Goal: Task Accomplishment & Management: Manage account settings

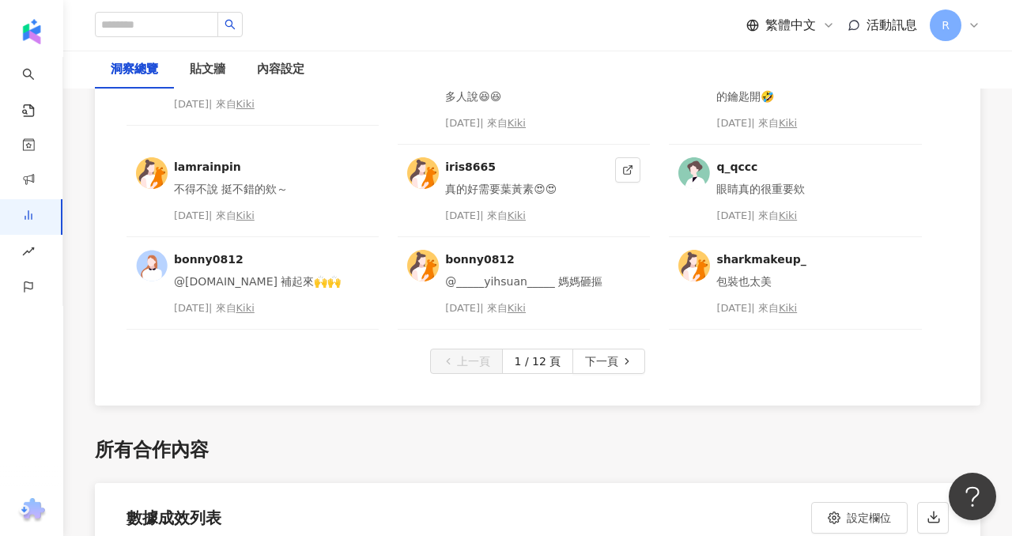
click at [505, 208] on div "[DATE] | 來自 Kiki" at bounding box center [527, 216] width 164 height 16
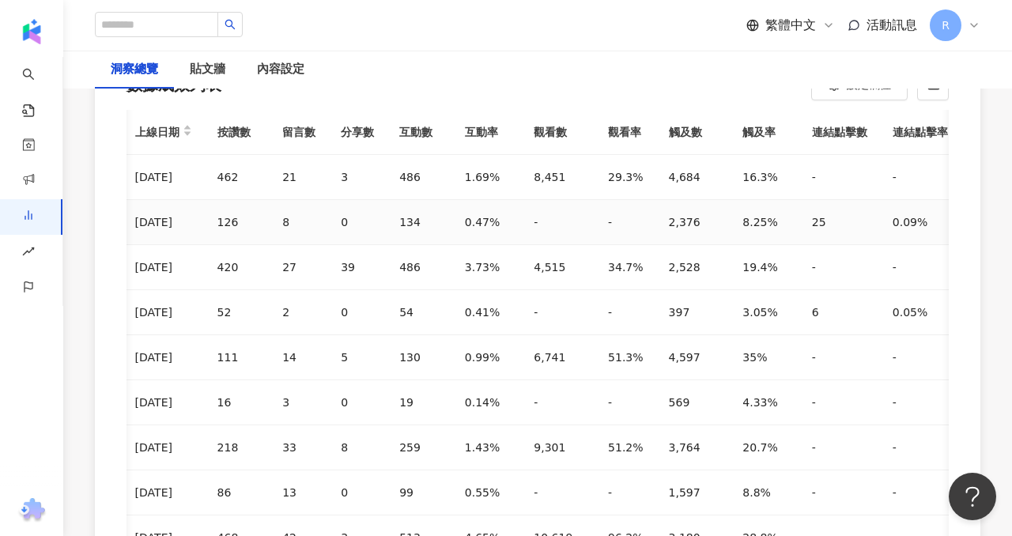
scroll to position [0, 405]
click at [288, 67] on div "內容設定" at bounding box center [280, 69] width 47 height 19
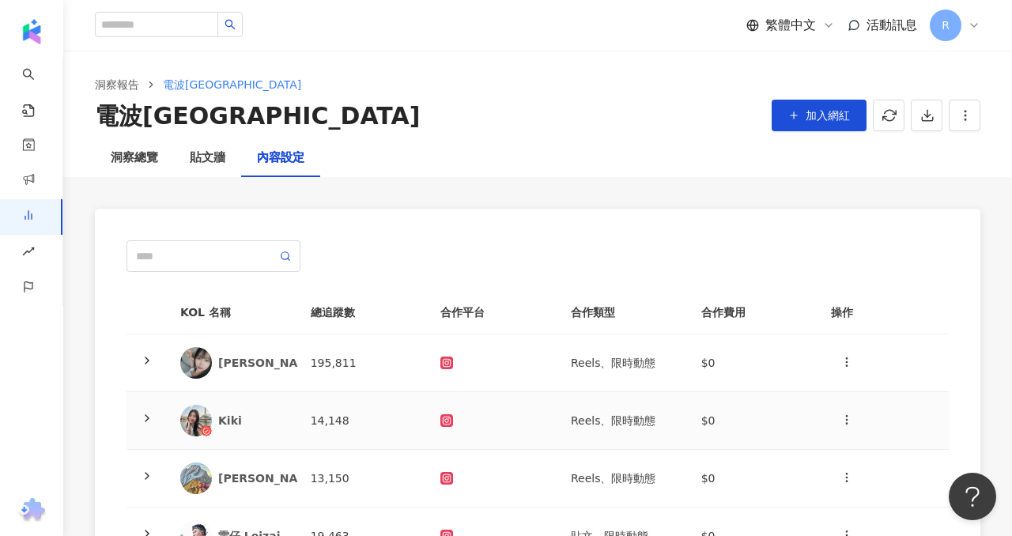
click at [681, 415] on td "Reels、限時動態" at bounding box center [623, 421] width 131 height 58
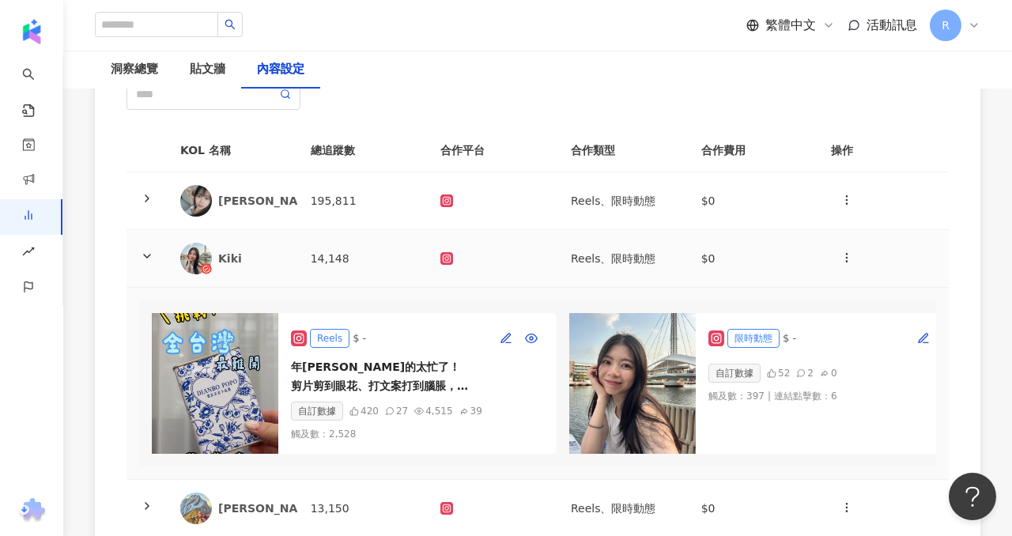
scroll to position [185, 0]
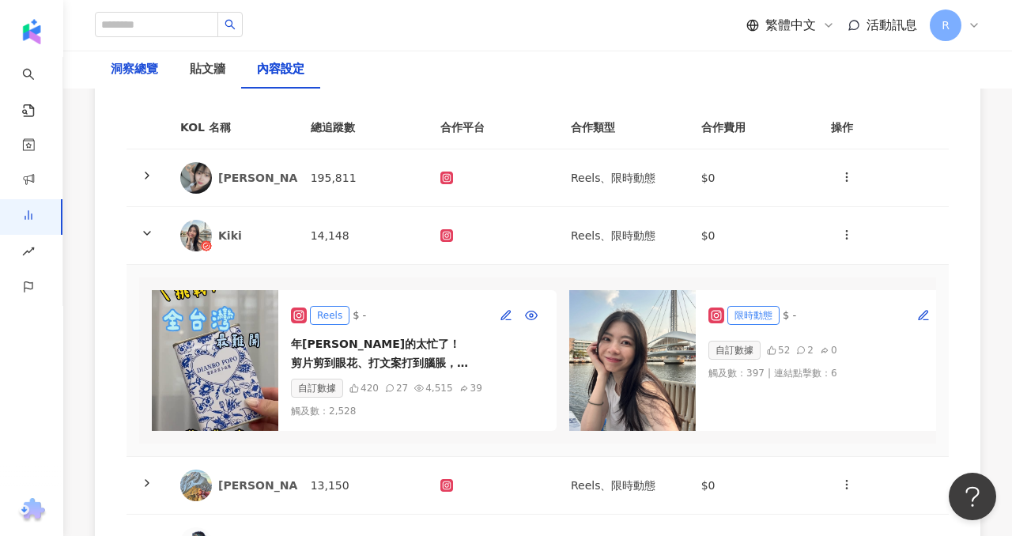
click at [124, 62] on div "洞察總覽" at bounding box center [134, 69] width 47 height 19
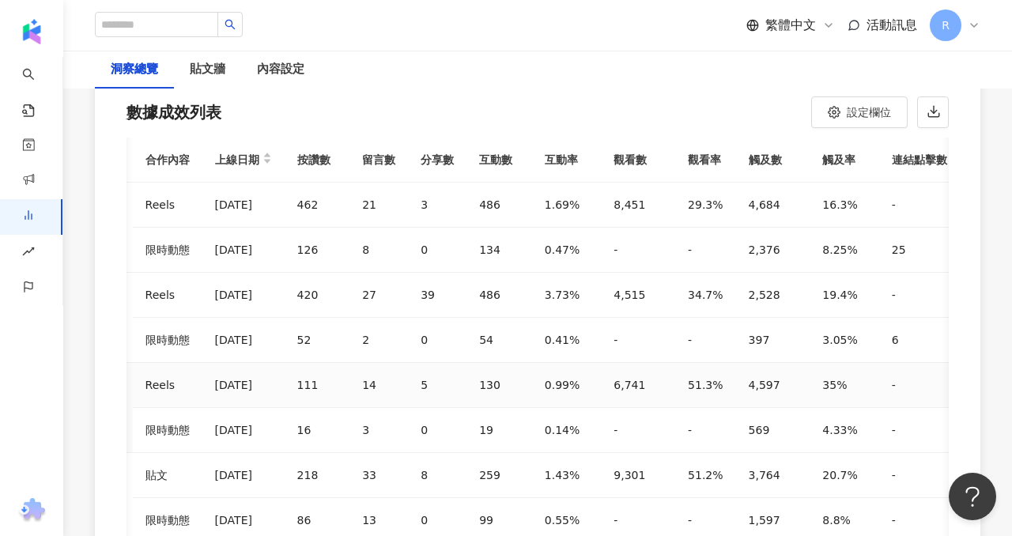
scroll to position [4679, 0]
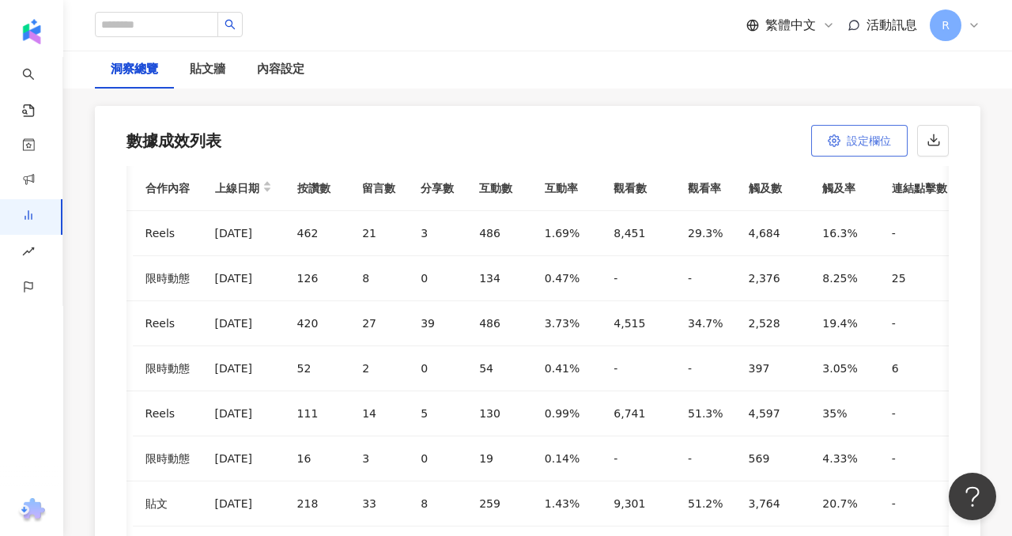
click at [845, 130] on button "設定欄位" at bounding box center [860, 141] width 96 height 32
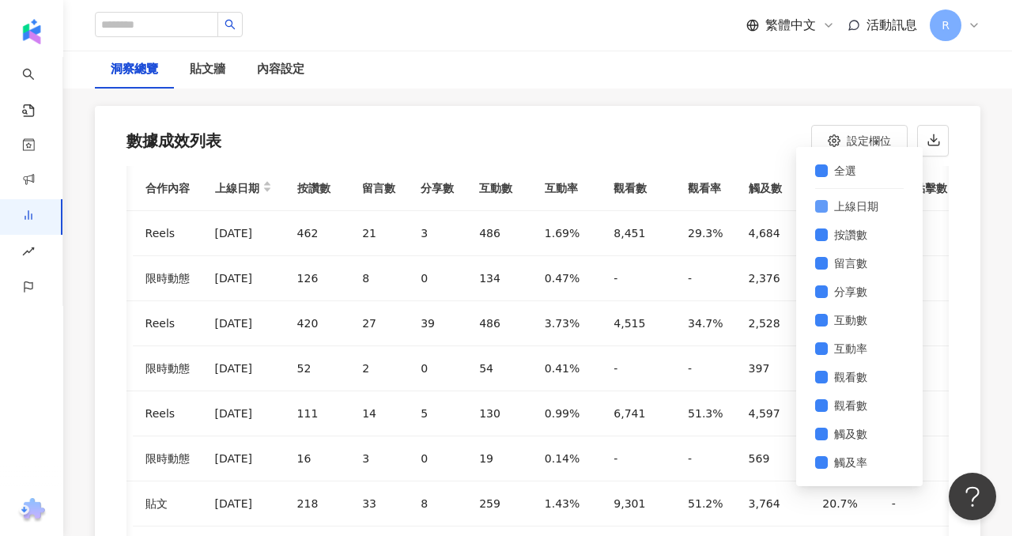
click at [842, 204] on span "上線日期" at bounding box center [856, 206] width 57 height 17
click at [839, 248] on label "按讚數" at bounding box center [859, 235] width 89 height 28
click at [839, 269] on span "留言數" at bounding box center [851, 263] width 46 height 17
click at [838, 291] on span "分享數" at bounding box center [851, 291] width 46 height 17
click at [838, 312] on span "互動數" at bounding box center [851, 320] width 46 height 17
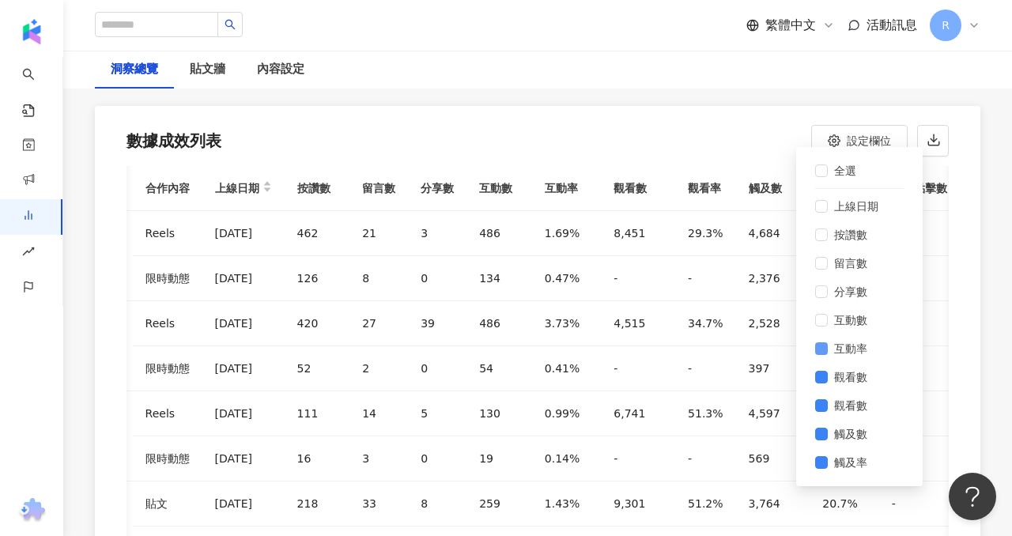
click at [837, 348] on span "互動率" at bounding box center [851, 348] width 46 height 17
click at [853, 383] on span "觀看數" at bounding box center [851, 377] width 46 height 17
click at [853, 408] on span "觀看數" at bounding box center [851, 405] width 46 height 17
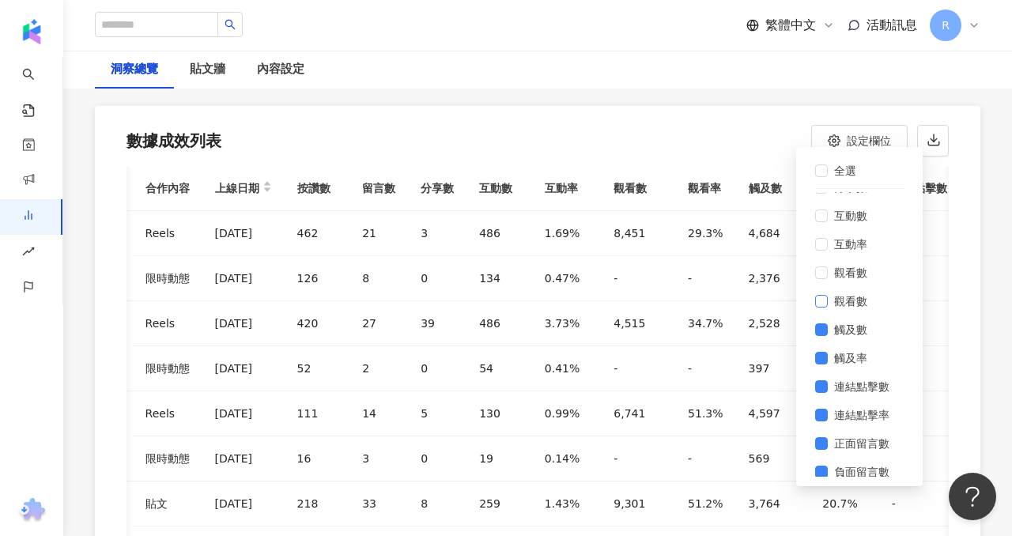
scroll to position [114, 0]
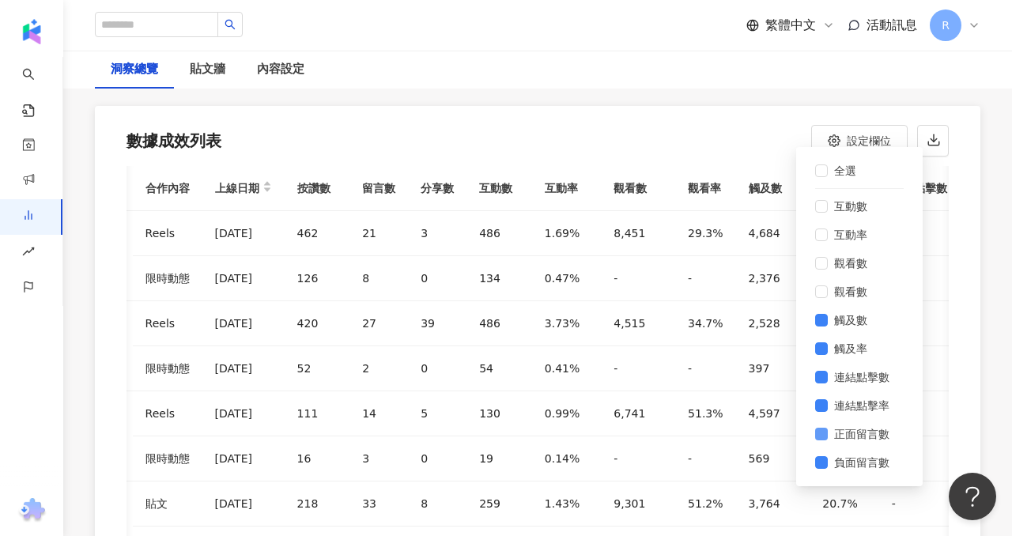
click at [860, 433] on span "正面留言數" at bounding box center [862, 434] width 68 height 17
click at [860, 460] on span "負面留言數" at bounding box center [862, 462] width 68 height 17
click at [748, 106] on div "數據成效列表 設定欄位 全選 上線日期 按讚數 留言數 分享數 互動數 互動率 觀看數 觀看數 觸及數 觸及率 連結點擊數 連結點擊率 正面留言數 負面留言數" at bounding box center [538, 136] width 886 height 60
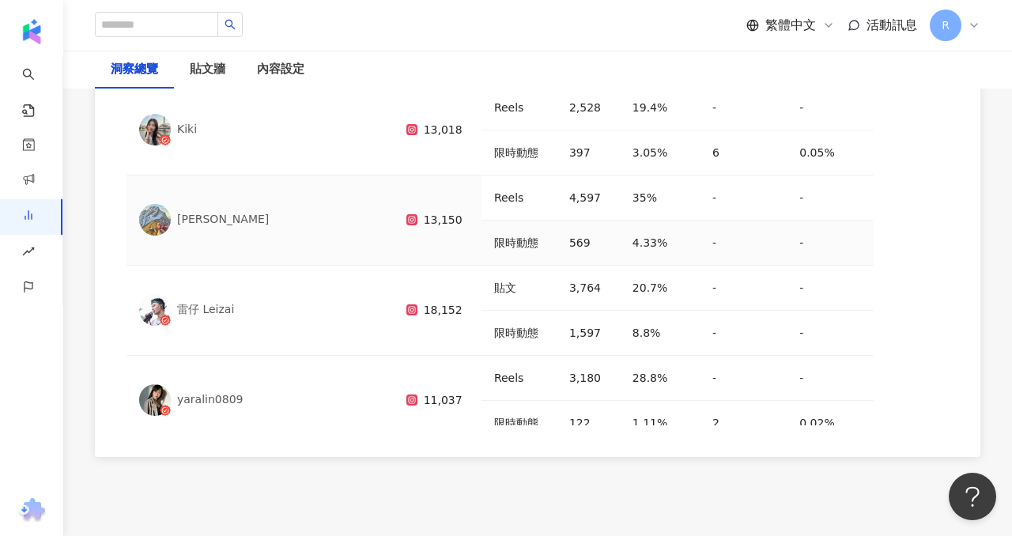
scroll to position [0, 0]
click at [287, 54] on div "內容設定" at bounding box center [280, 70] width 79 height 38
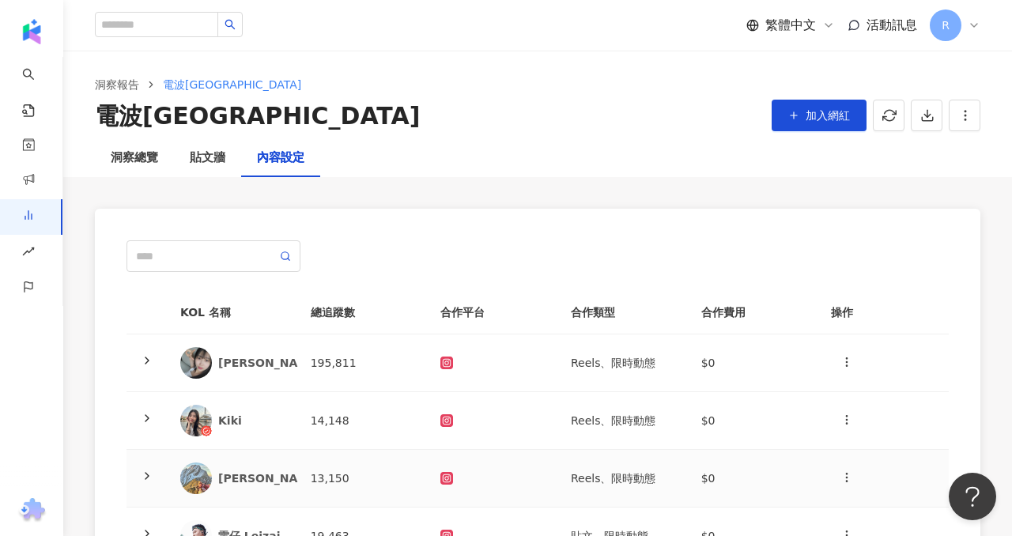
click at [134, 490] on td at bounding box center [147, 479] width 41 height 58
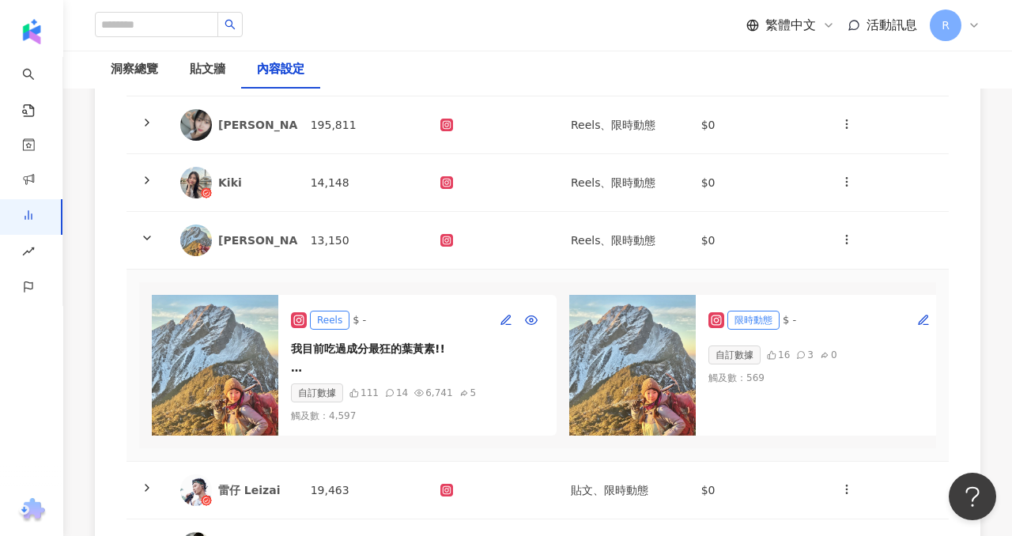
scroll to position [321, 0]
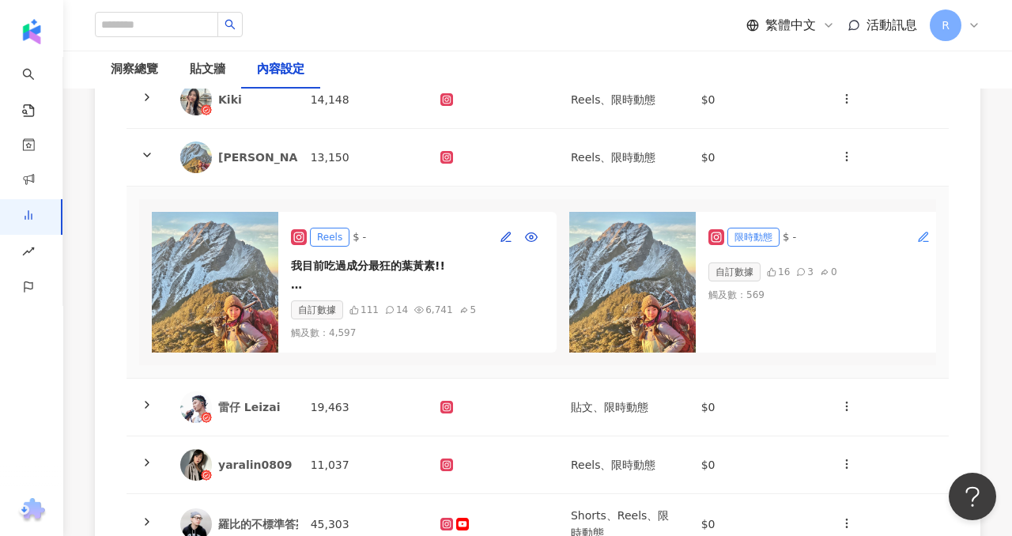
click at [923, 239] on icon "button" at bounding box center [923, 236] width 9 height 9
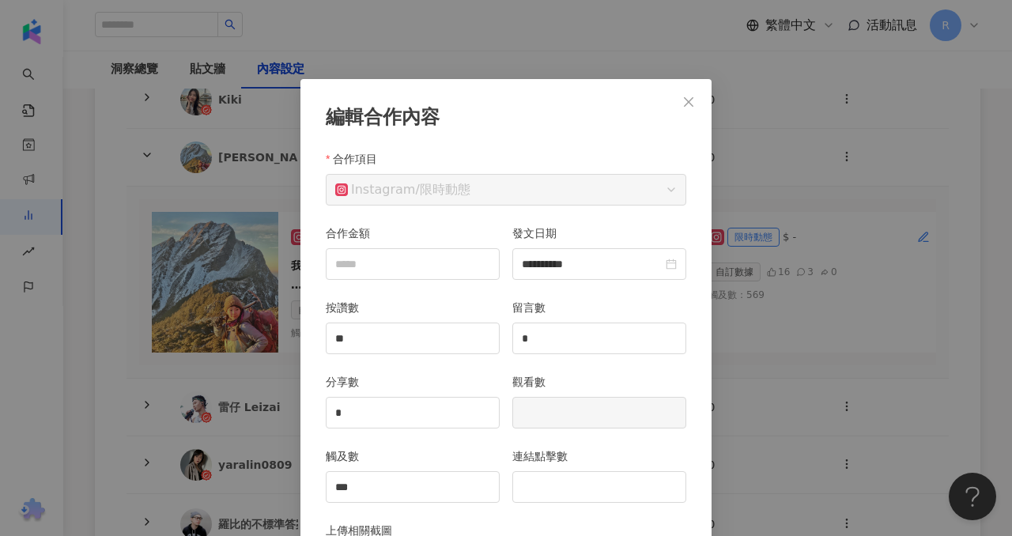
scroll to position [79, 0]
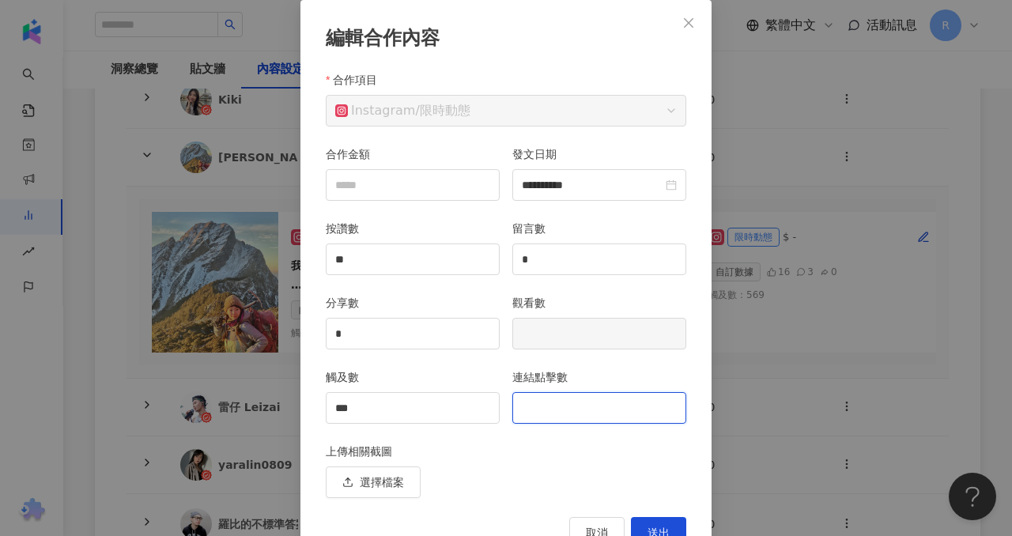
click at [536, 400] on input "連結點擊數" at bounding box center [599, 408] width 172 height 30
type input "*"
click at [658, 528] on span "送出" at bounding box center [659, 533] width 22 height 13
type input "**********"
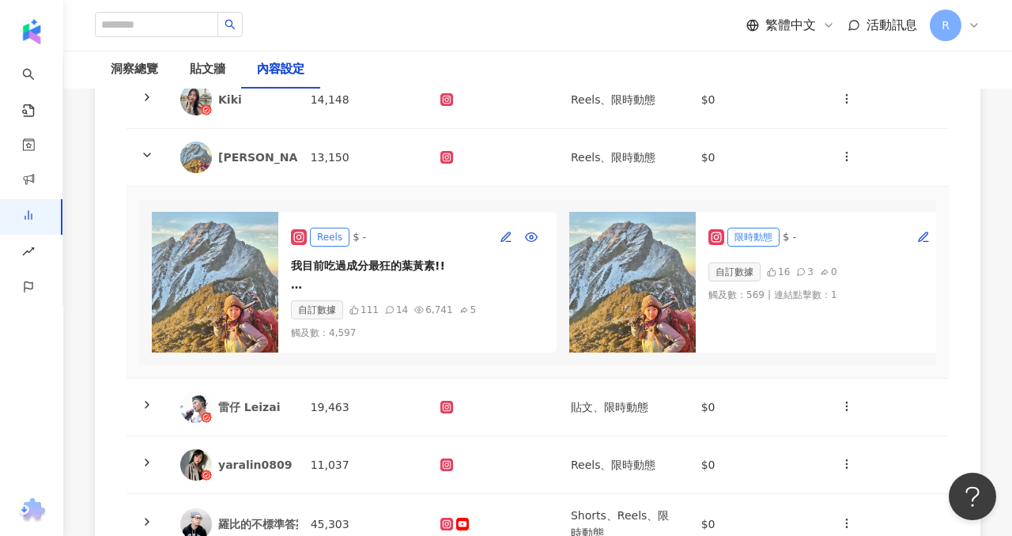
scroll to position [0, 0]
click at [506, 234] on icon "button" at bounding box center [505, 236] width 9 height 9
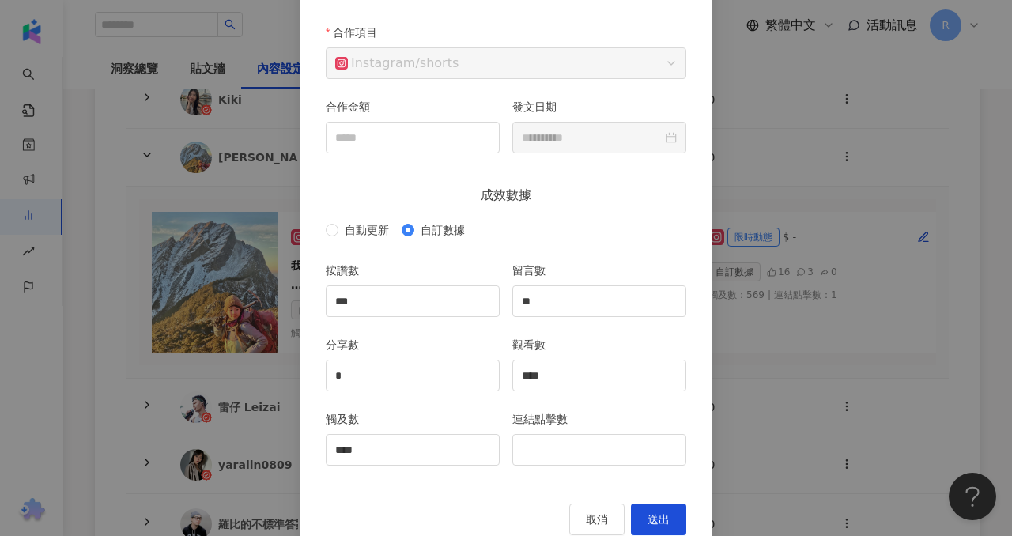
scroll to position [146, 0]
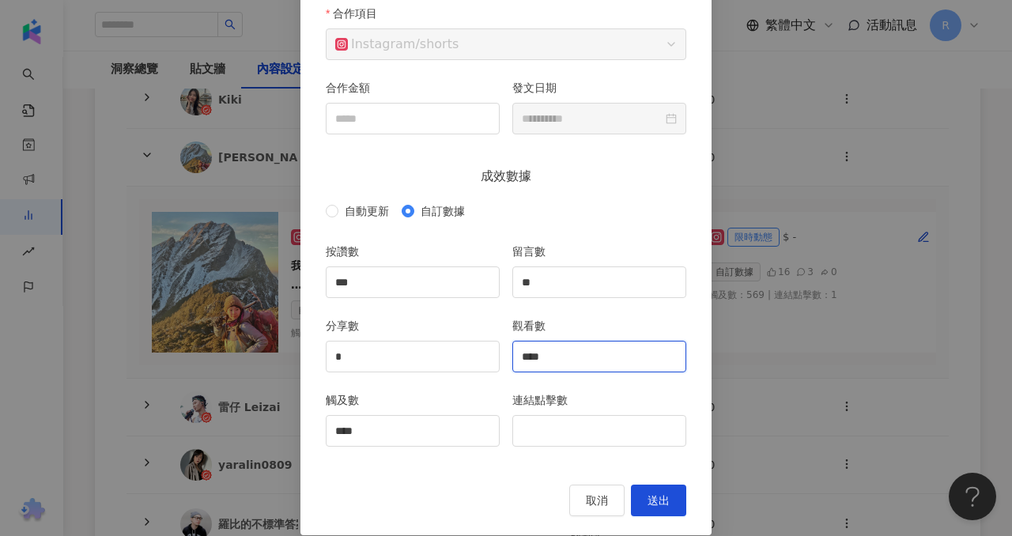
click at [586, 346] on input "****" at bounding box center [599, 357] width 172 height 30
click at [586, 352] on input "****" at bounding box center [599, 357] width 172 height 30
type input "*"
type input "******"
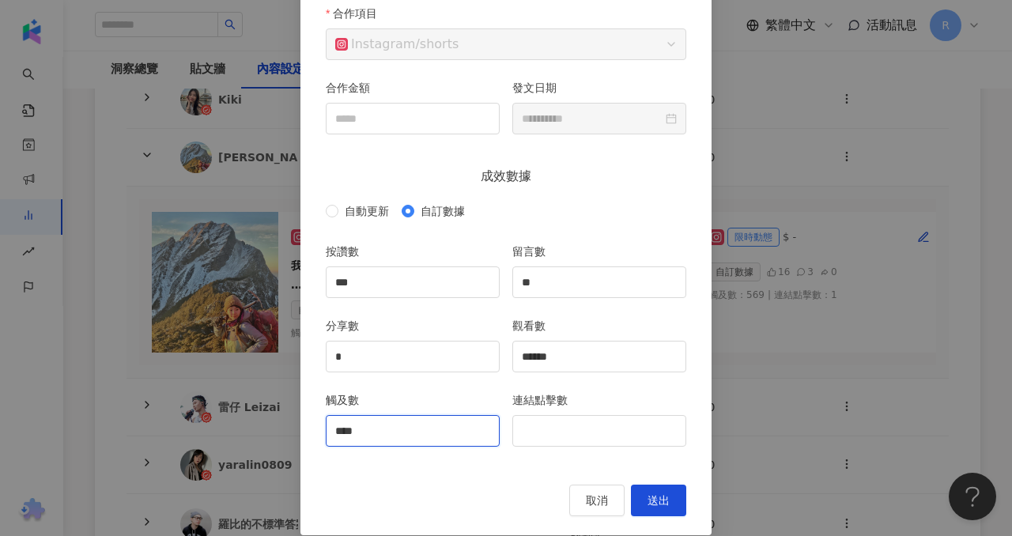
click at [457, 436] on input "****" at bounding box center [413, 431] width 172 height 30
type input "*"
type input "*****"
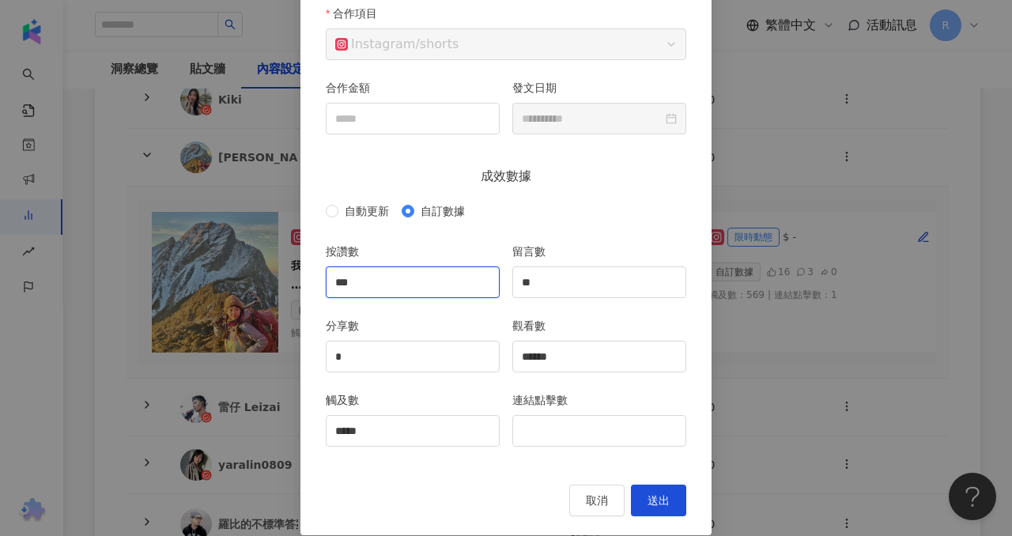
click at [396, 287] on input "***" at bounding box center [413, 282] width 172 height 30
type input "***"
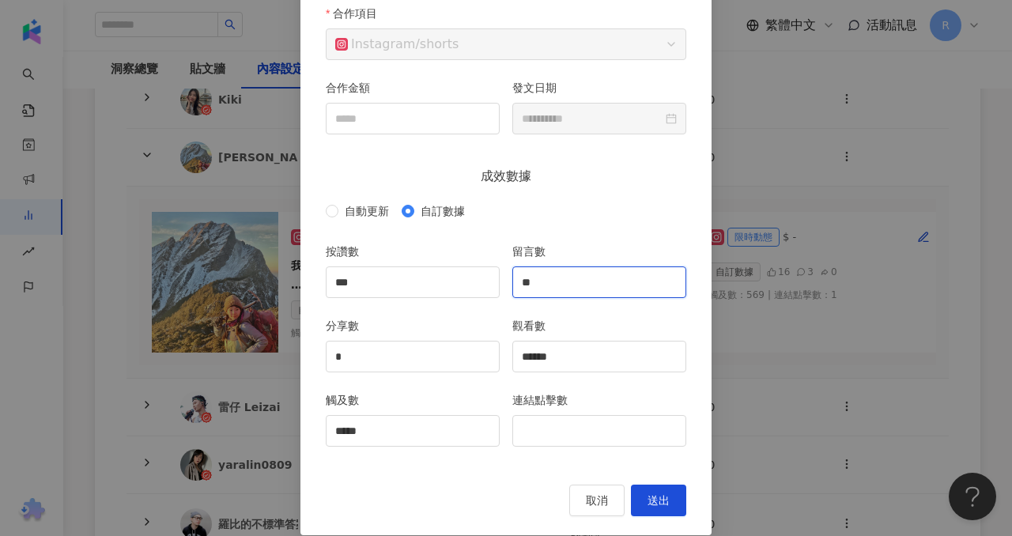
click at [540, 289] on input "**" at bounding box center [599, 282] width 172 height 30
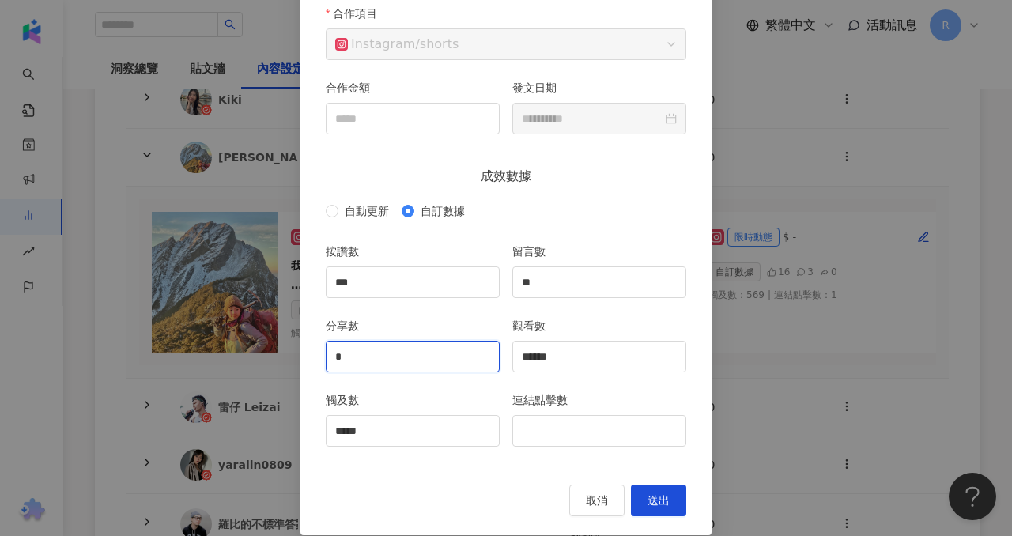
click at [410, 348] on input "*" at bounding box center [413, 357] width 172 height 30
click at [414, 355] on input "*" at bounding box center [413, 357] width 172 height 30
type input "*"
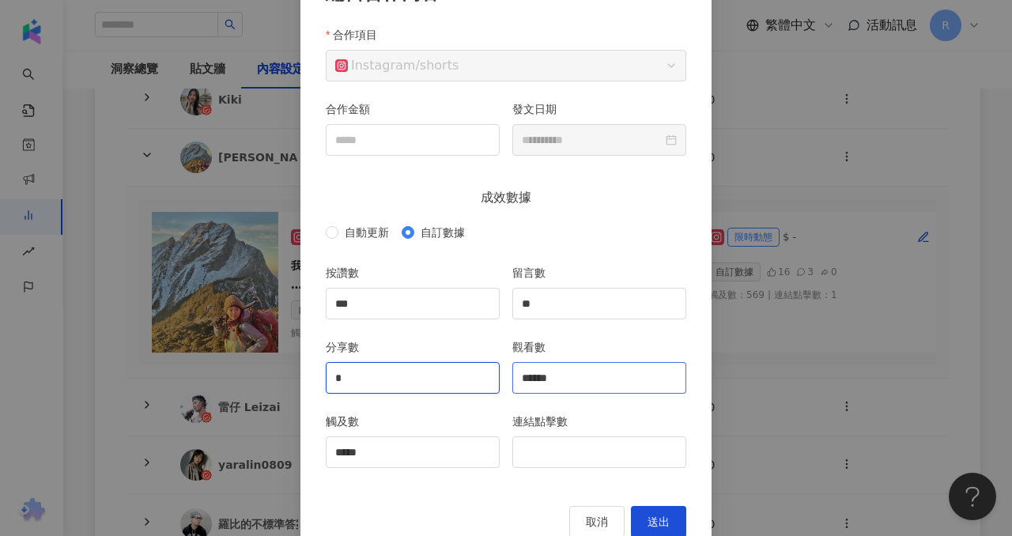
scroll to position [164, 0]
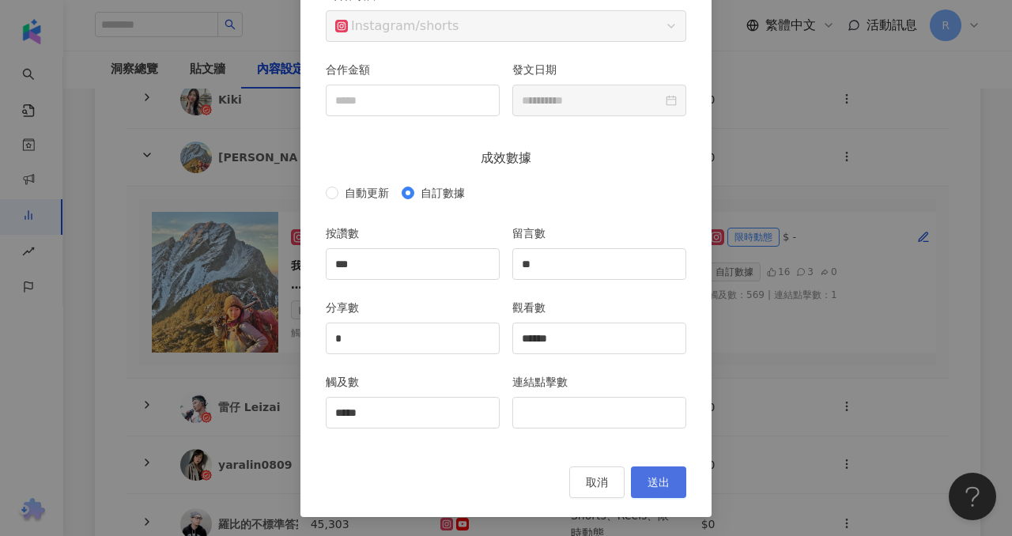
click at [665, 473] on button "送出" at bounding box center [658, 483] width 55 height 32
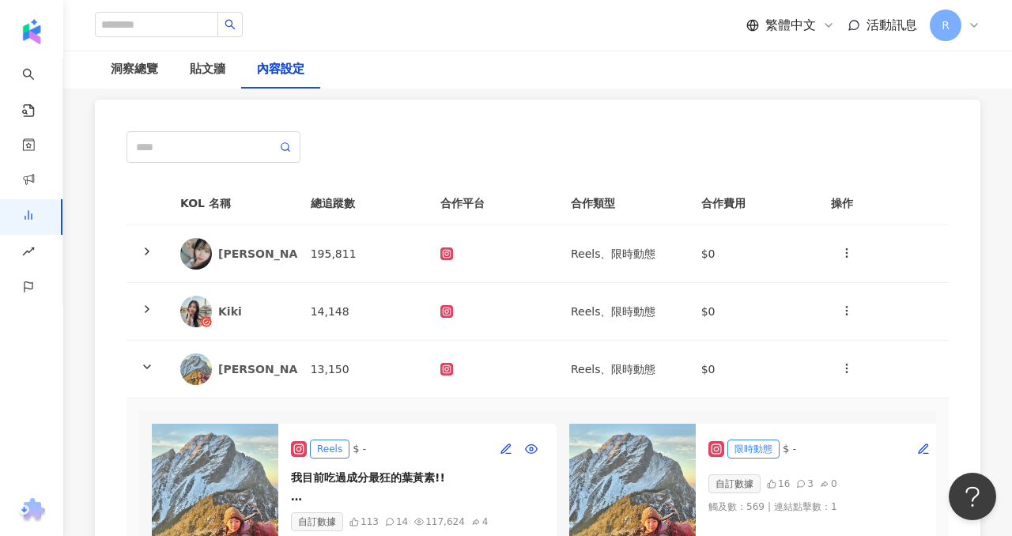
scroll to position [0, 0]
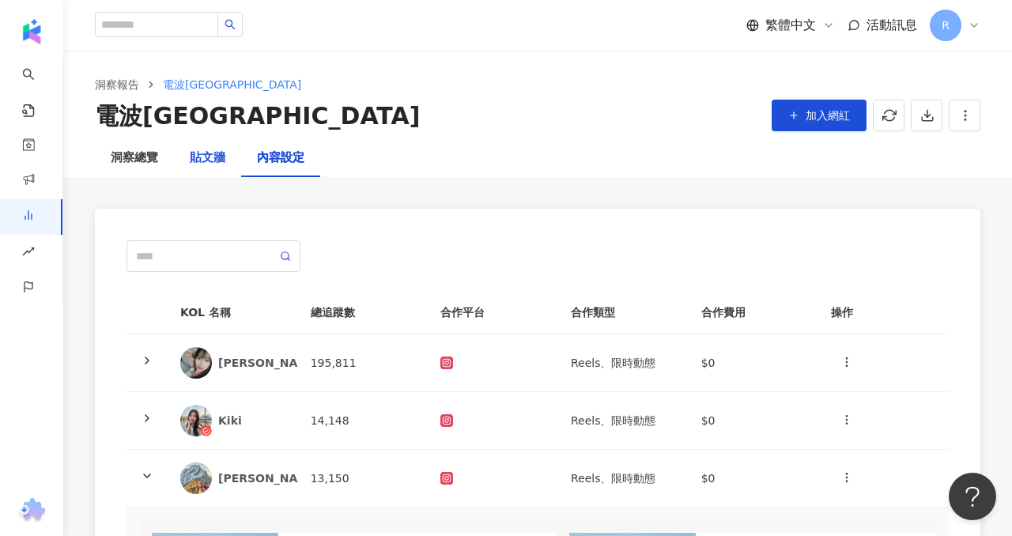
click at [206, 157] on div "貼文牆" at bounding box center [208, 158] width 36 height 19
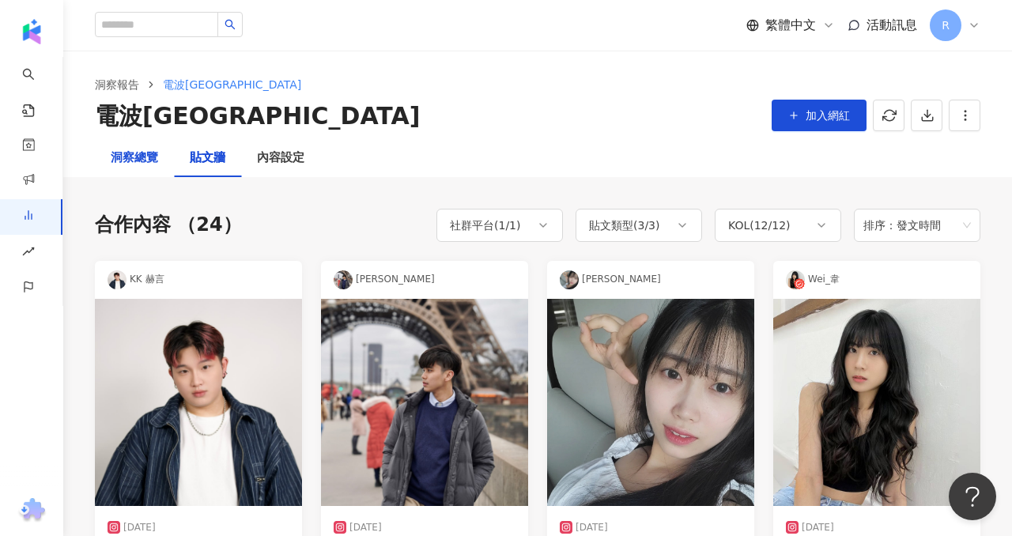
click at [121, 151] on div "洞察總覽" at bounding box center [134, 158] width 47 height 19
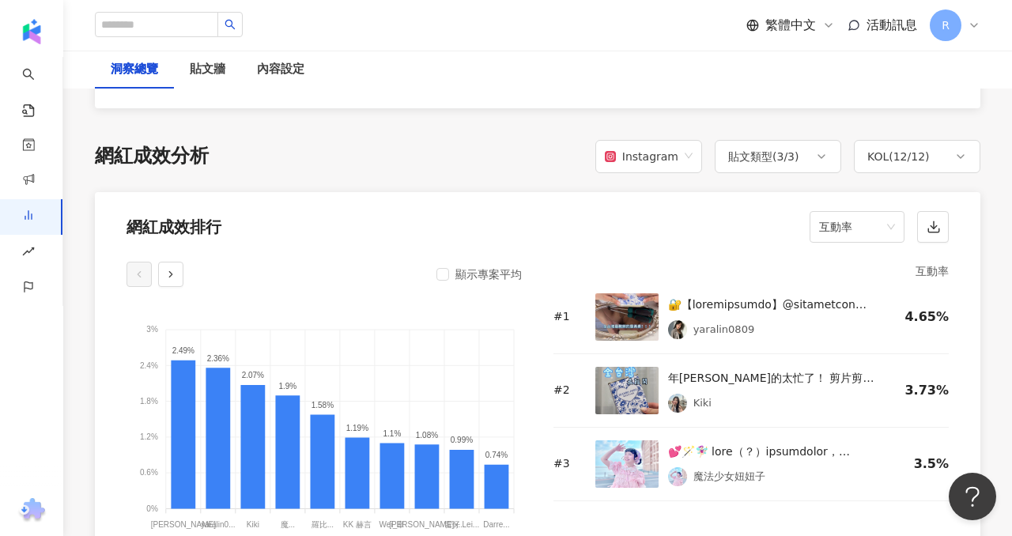
scroll to position [1187, 0]
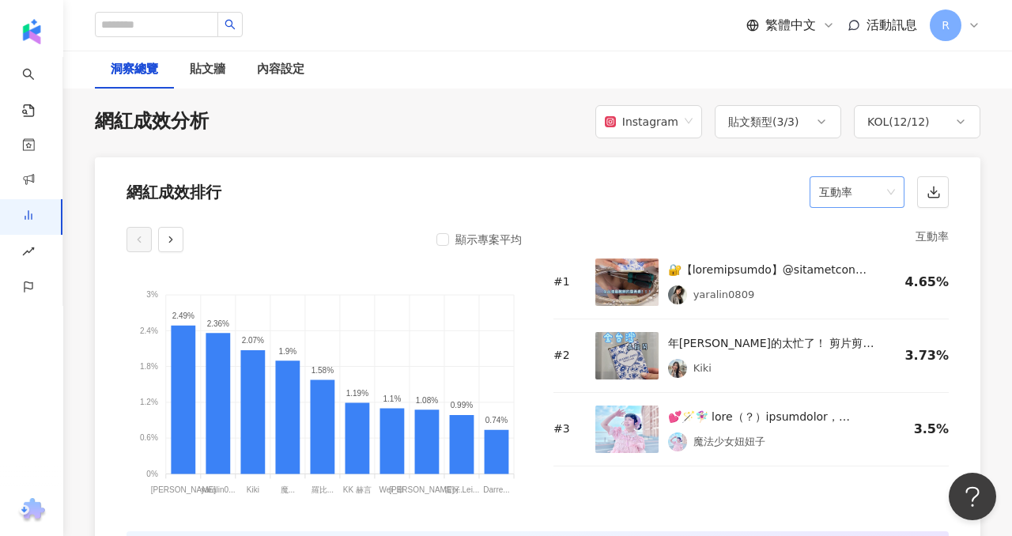
click at [852, 202] on span "互動率" at bounding box center [857, 192] width 76 height 30
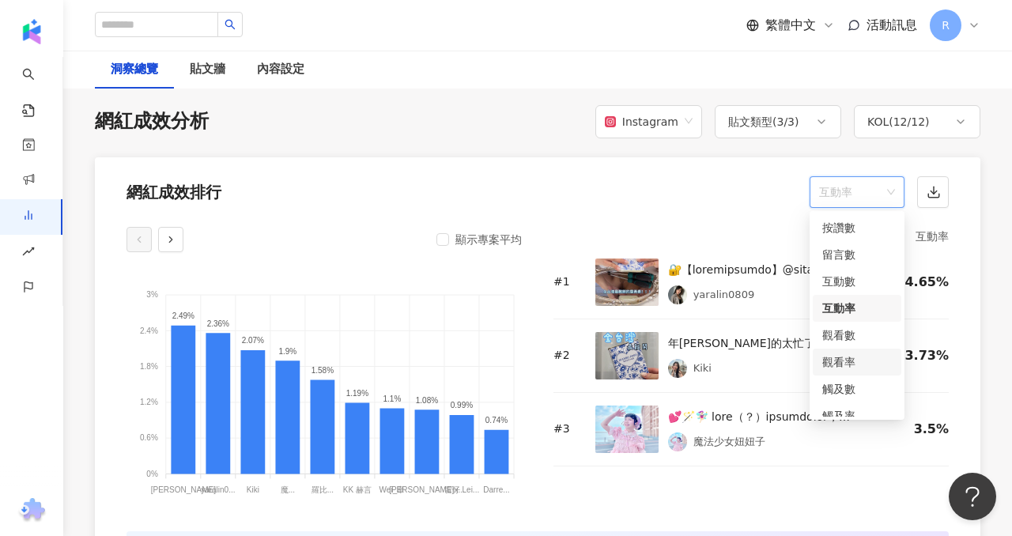
click at [849, 366] on div "觀看率" at bounding box center [858, 362] width 70 height 17
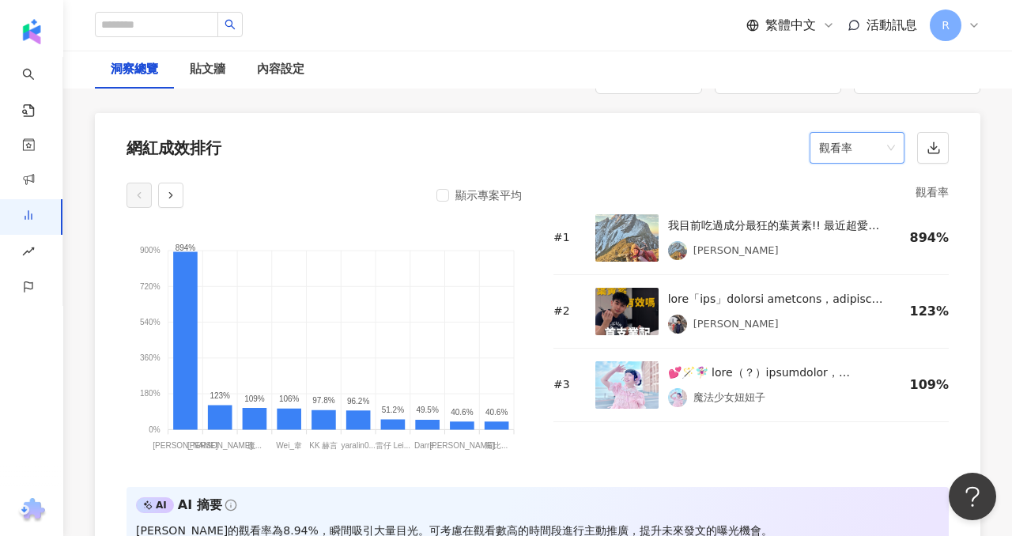
scroll to position [1224, 0]
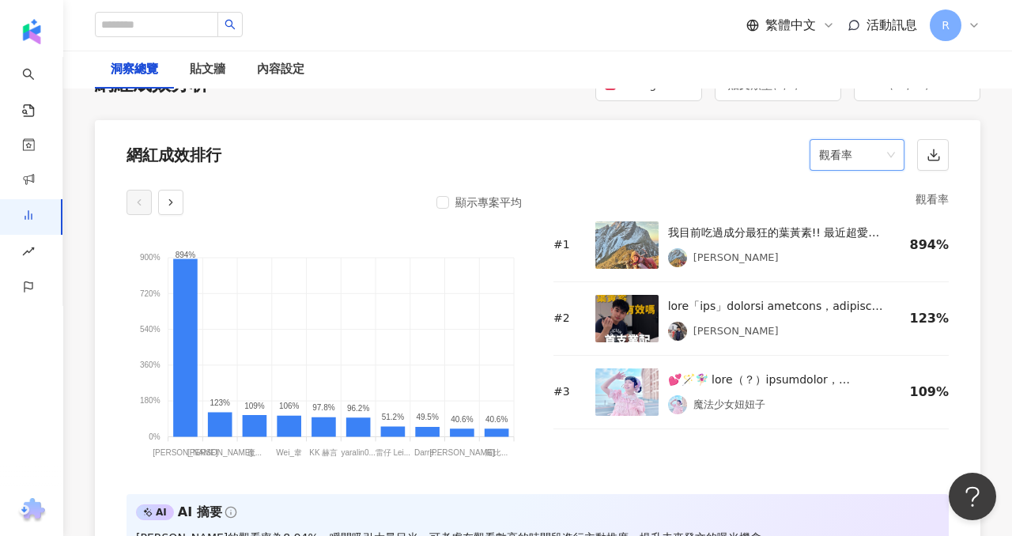
click at [840, 157] on span "觀看率" at bounding box center [857, 155] width 76 height 30
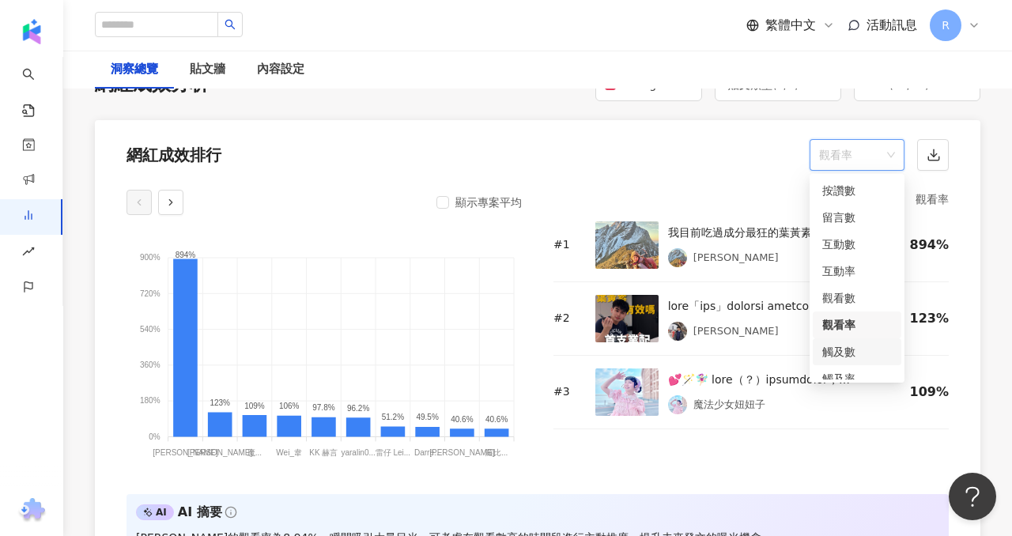
scroll to position [8, 0]
click at [848, 368] on div "觸及率" at bounding box center [858, 370] width 70 height 17
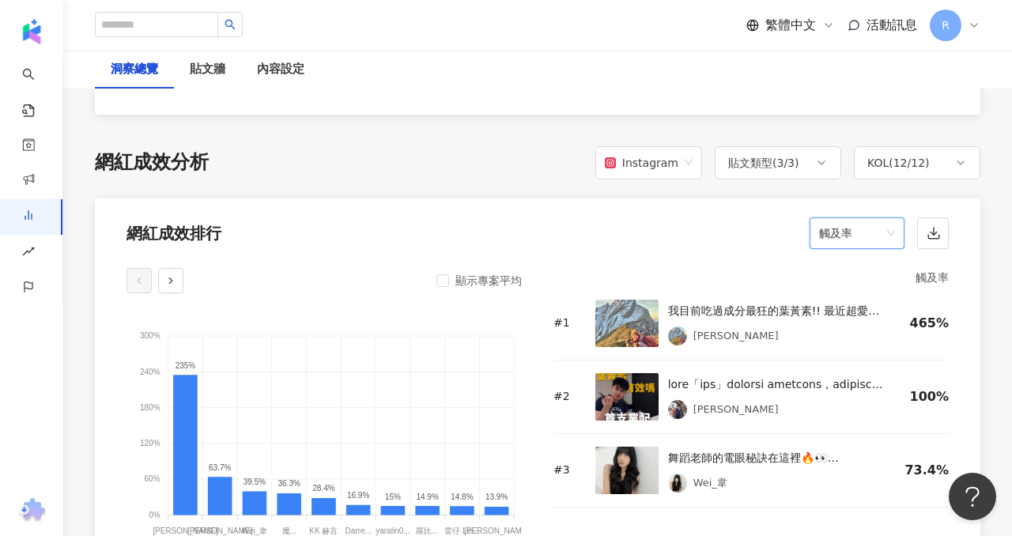
scroll to position [1186, 0]
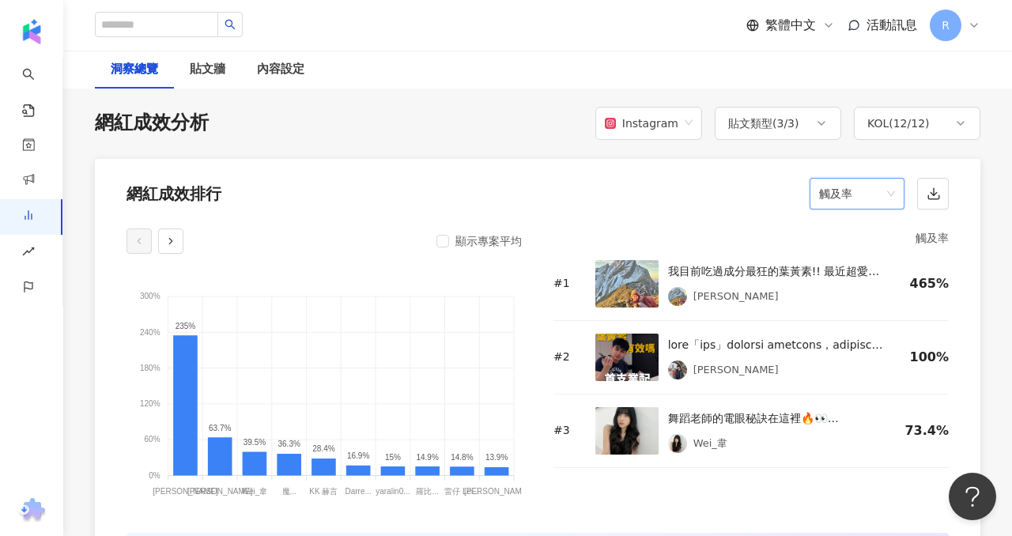
click at [838, 192] on span "觸及率" at bounding box center [857, 194] width 76 height 30
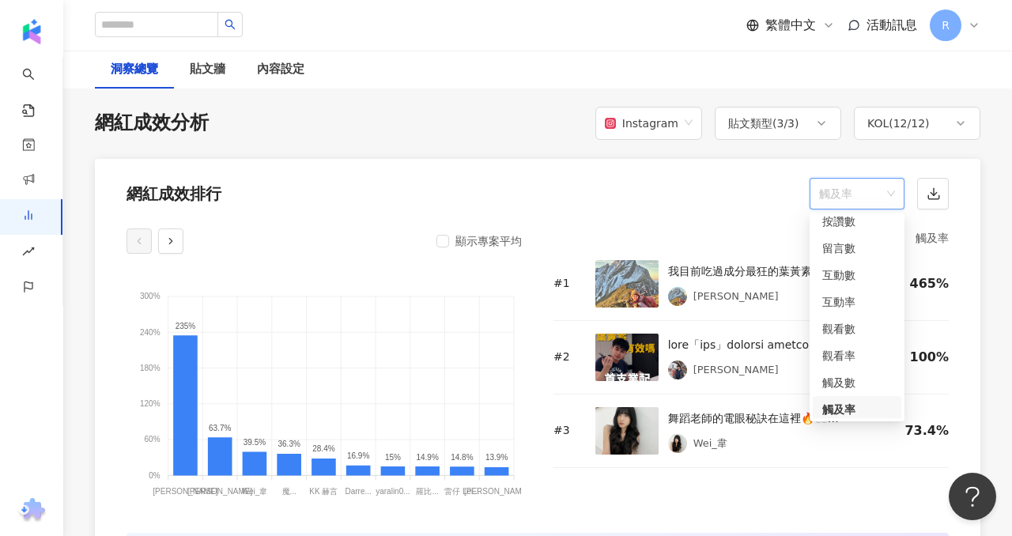
scroll to position [13, 0]
click at [847, 356] on div "觀看率" at bounding box center [858, 350] width 70 height 17
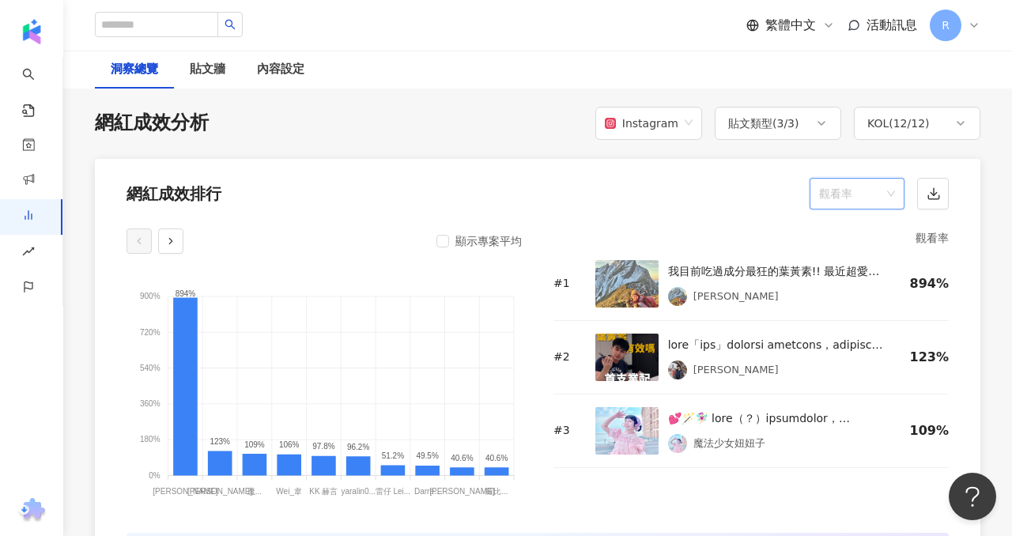
click at [887, 186] on span "觀看率" at bounding box center [857, 194] width 76 height 30
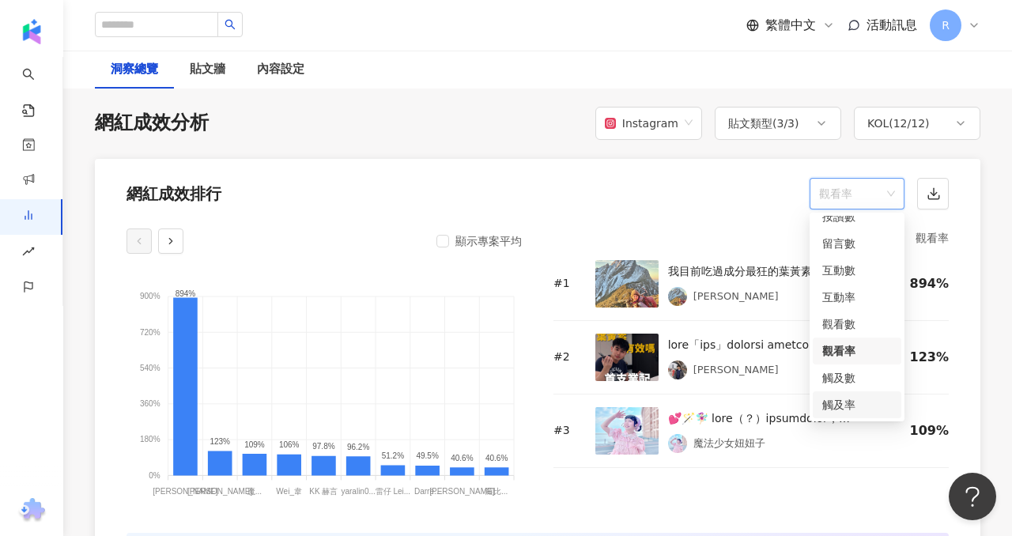
click at [876, 397] on div "觸及率" at bounding box center [858, 404] width 70 height 17
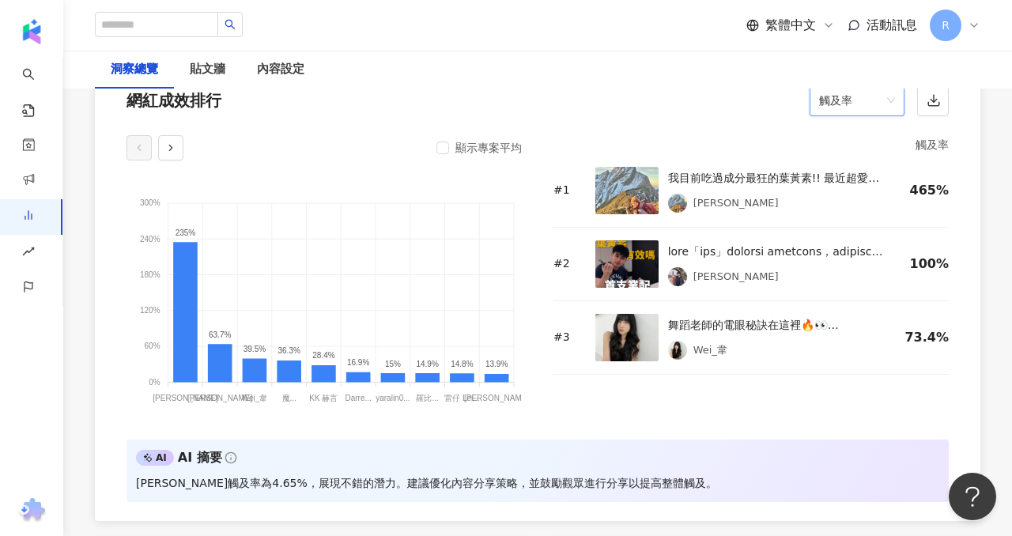
scroll to position [1290, 0]
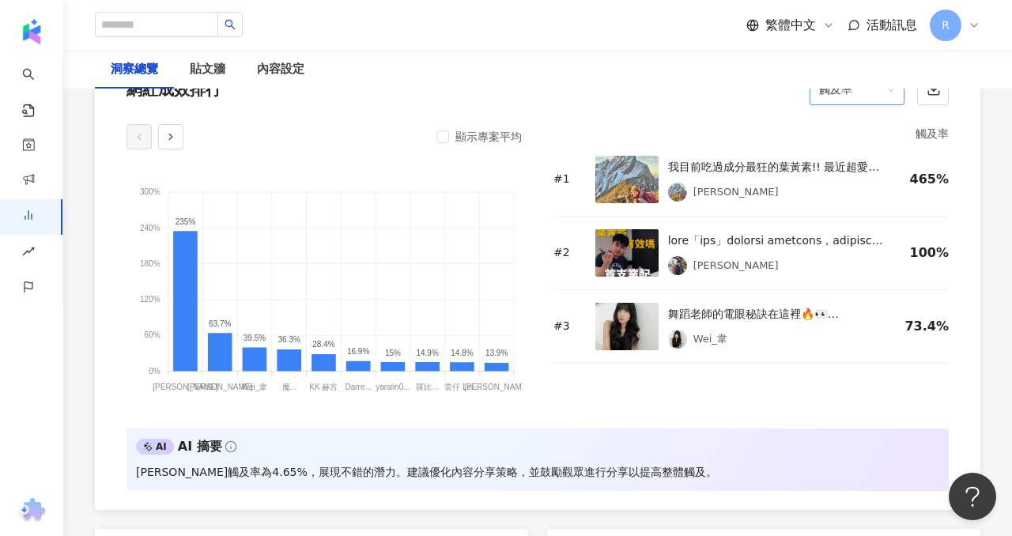
click at [880, 100] on span "觸及率" at bounding box center [857, 89] width 76 height 30
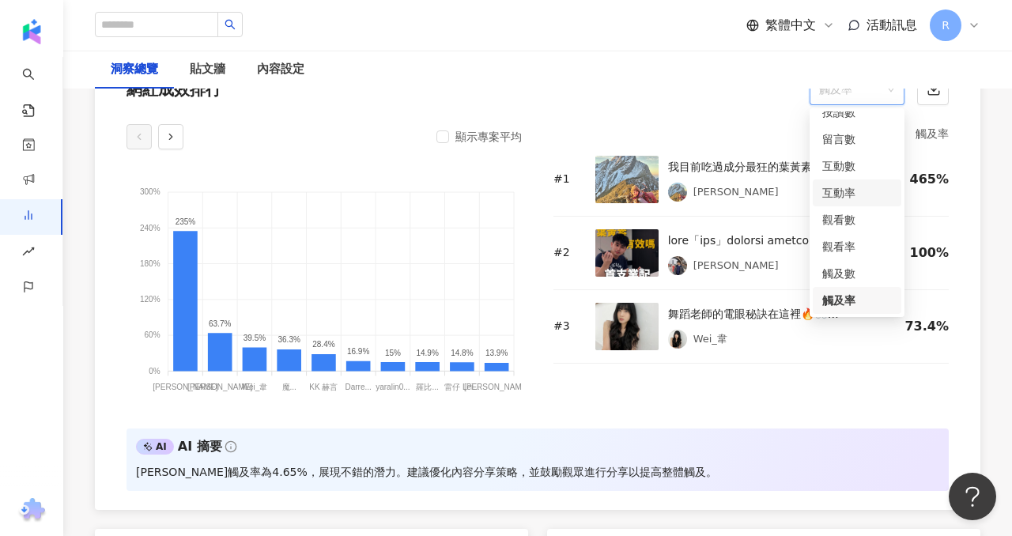
click at [857, 189] on div "互動率" at bounding box center [858, 192] width 70 height 17
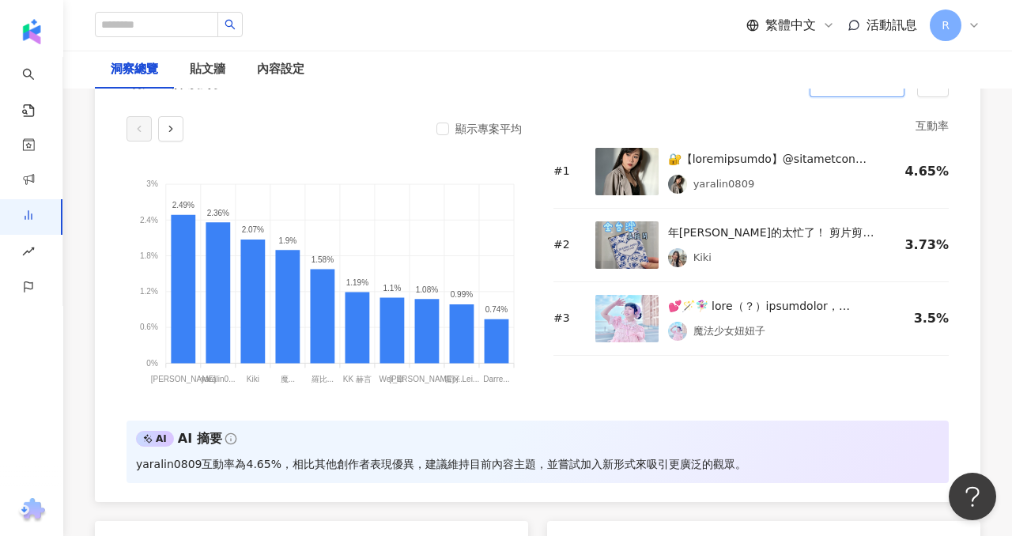
scroll to position [1219, 0]
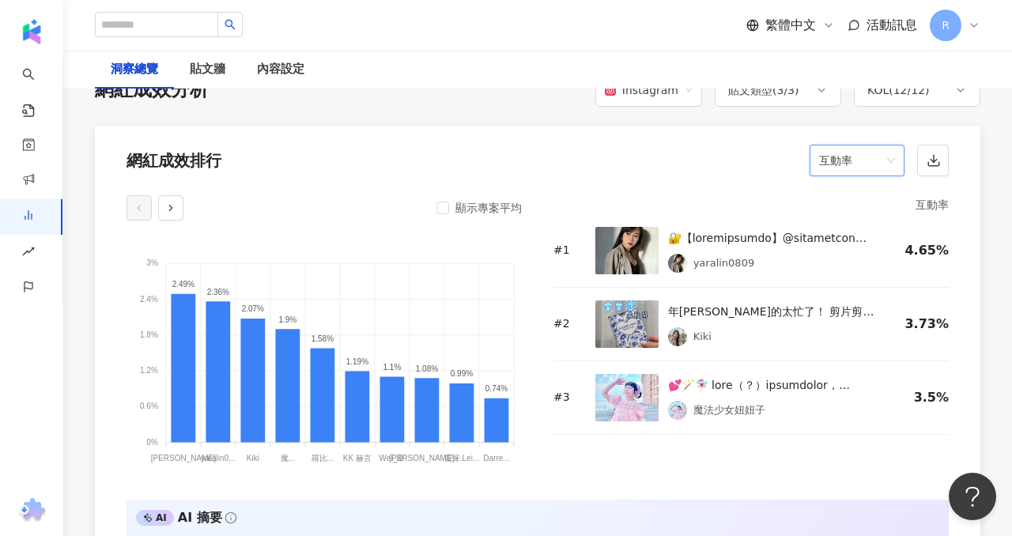
click at [894, 157] on span "互動率" at bounding box center [857, 161] width 76 height 30
click at [861, 327] on div "觀看率" at bounding box center [857, 318] width 89 height 27
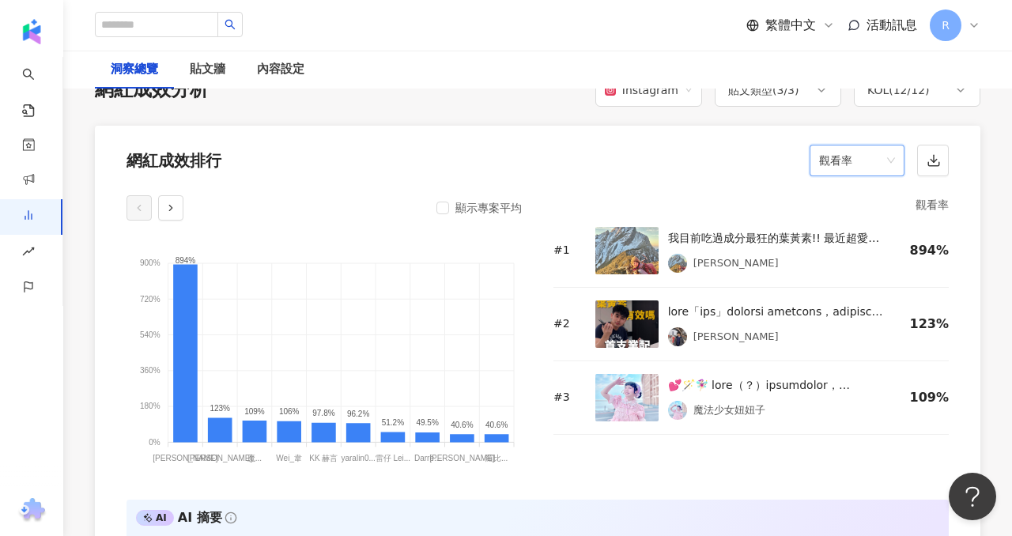
click at [887, 168] on span "觀看率" at bounding box center [857, 161] width 76 height 30
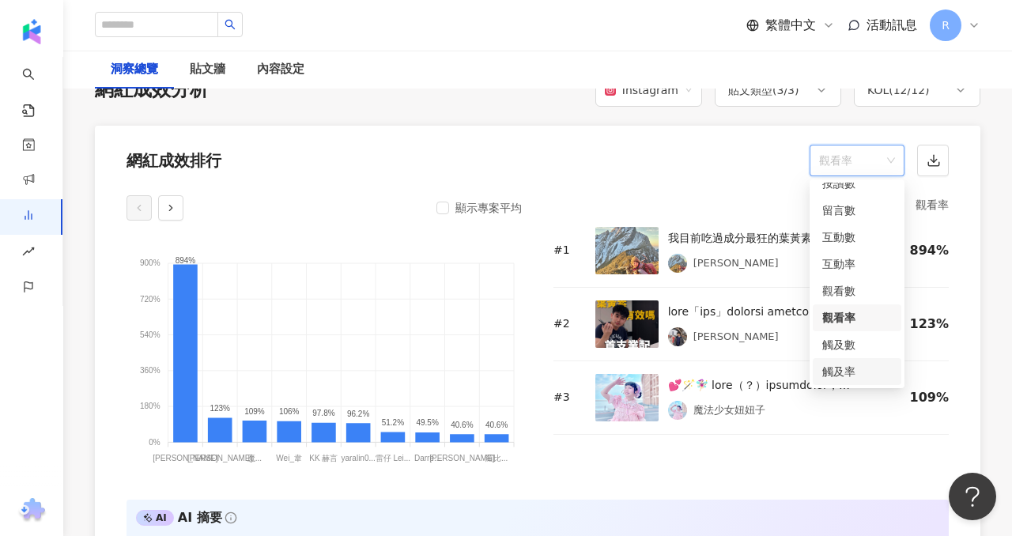
click at [854, 364] on div "觸及率" at bounding box center [858, 371] width 70 height 17
